Goal: Obtain resource: Download file/media

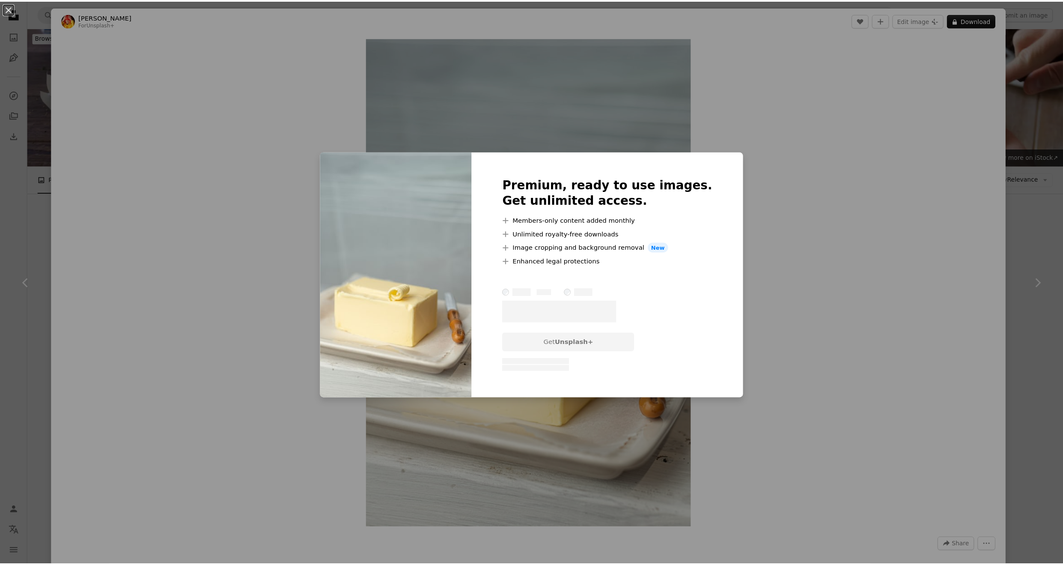
scroll to position [343, 0]
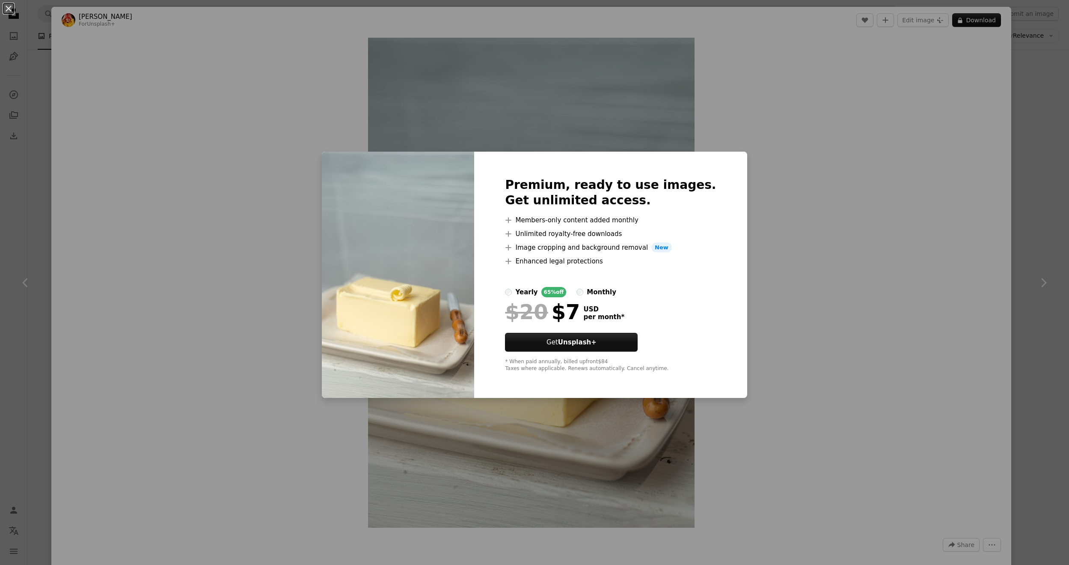
click at [812, 199] on div "An X shape Premium, ready to use images. Get unlimited access. A plus sign Memb…" at bounding box center [534, 282] width 1069 height 565
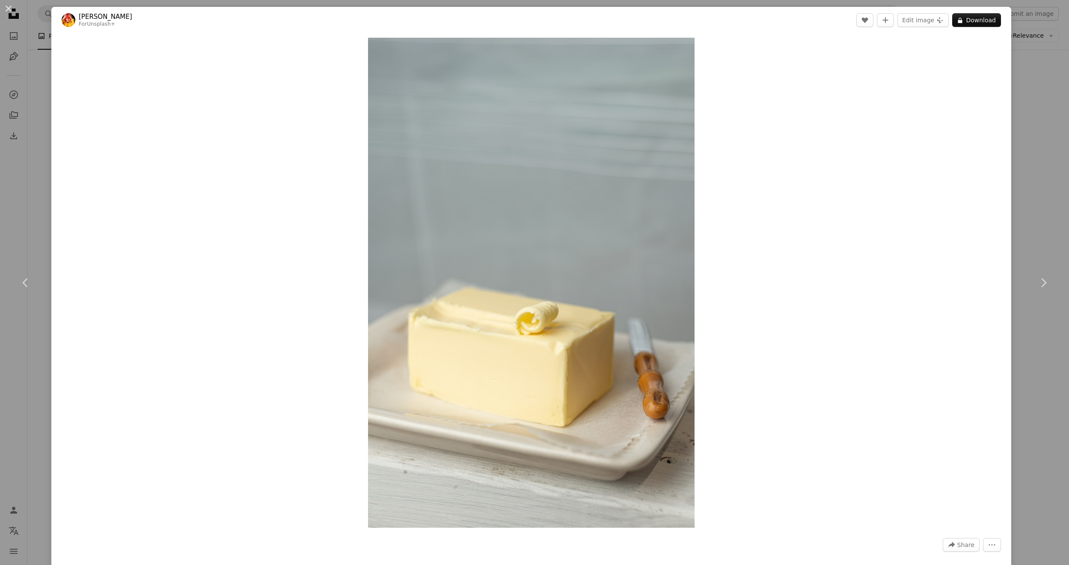
click at [49, 129] on div "An X shape Chevron left Chevron right [PERSON_NAME] For Unsplash+ A heart A plu…" at bounding box center [534, 282] width 1069 height 565
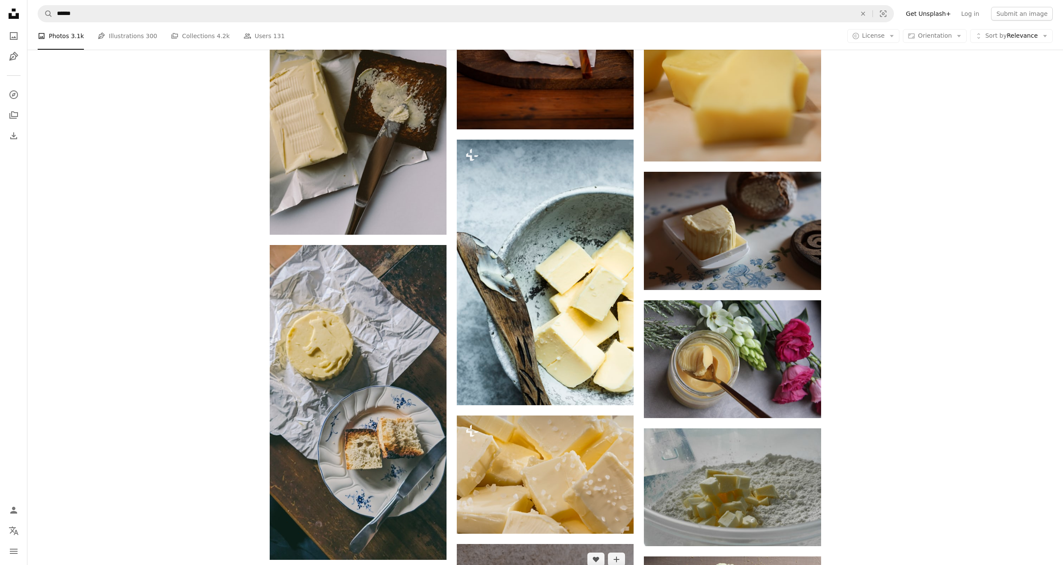
scroll to position [915, 0]
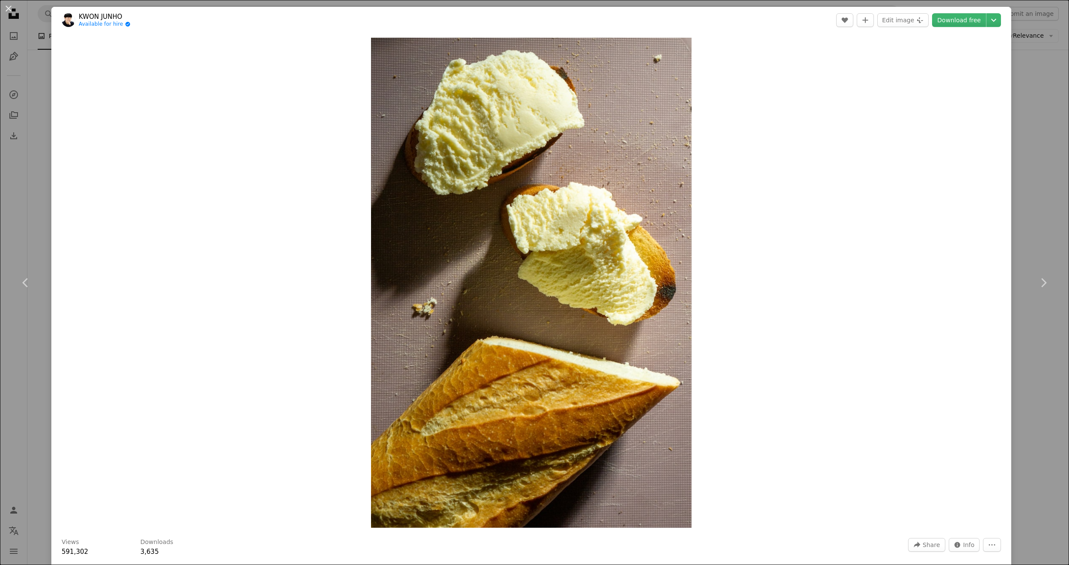
drag, startPoint x: 32, startPoint y: 115, endPoint x: 44, endPoint y: 132, distance: 20.9
click at [33, 115] on div "An X shape Chevron left Chevron right KWON JUNHO Available for hire A checkmark…" at bounding box center [534, 282] width 1069 height 565
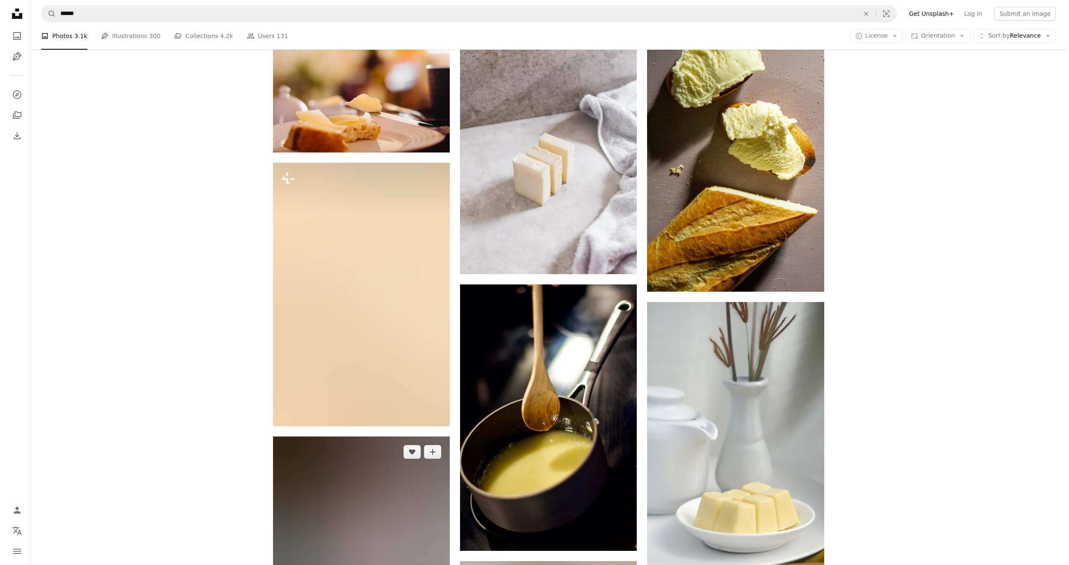
scroll to position [1343, 0]
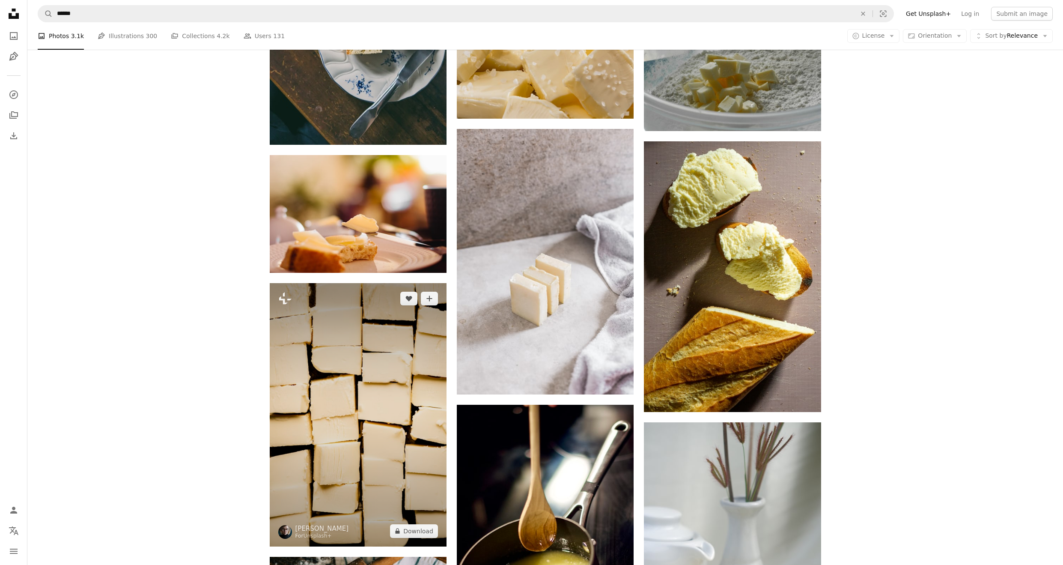
click at [379, 283] on img at bounding box center [358, 414] width 177 height 263
